Goal: Task Accomplishment & Management: Complete application form

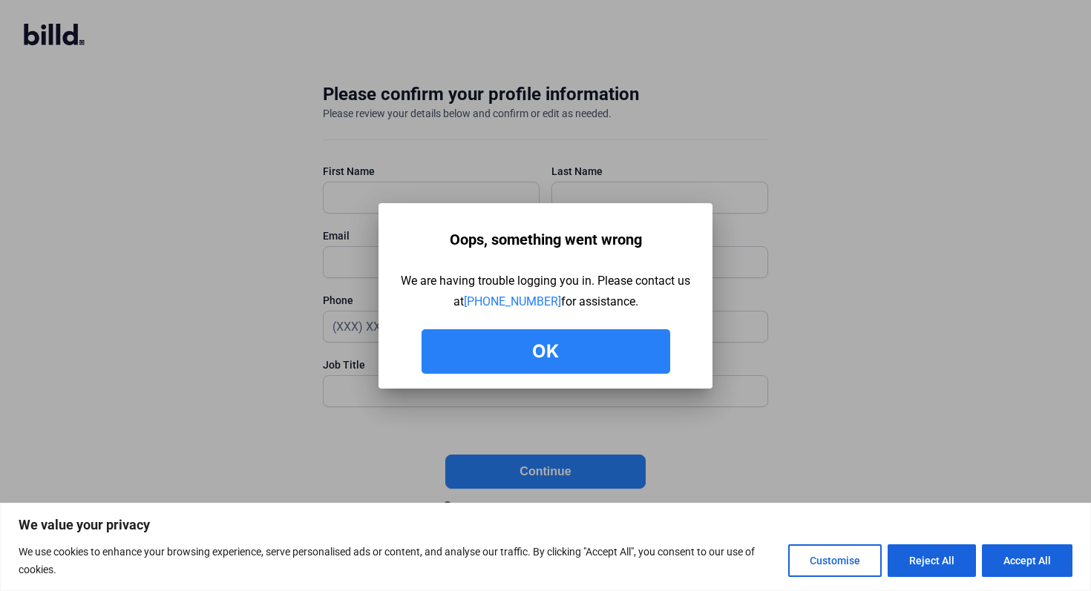
click at [626, 343] on button "Ok" at bounding box center [545, 351] width 249 height 45
